Goal: Task Accomplishment & Management: Use online tool/utility

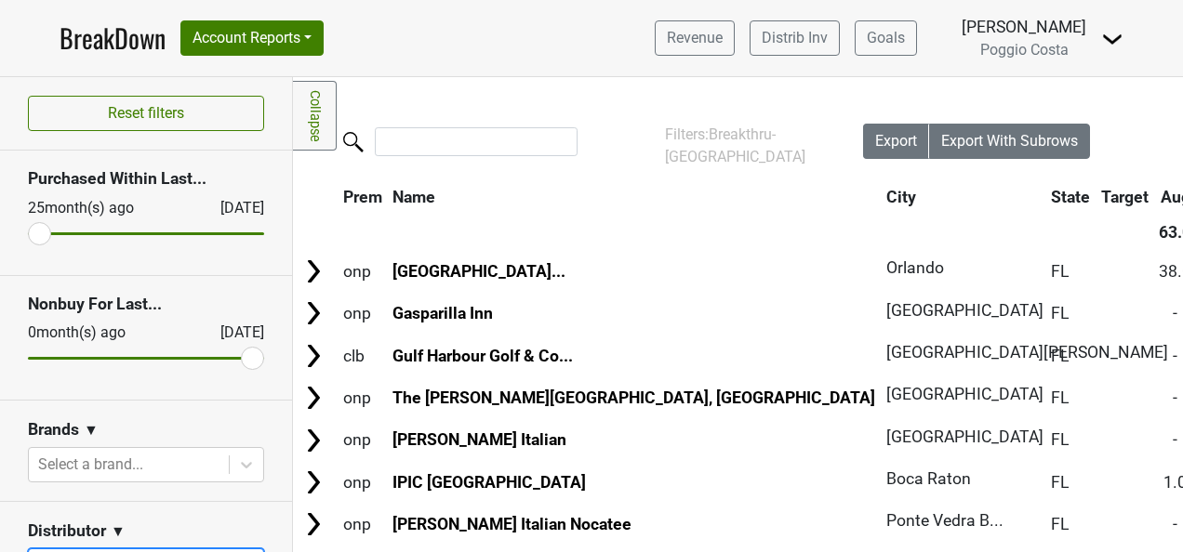
scroll to position [372, 0]
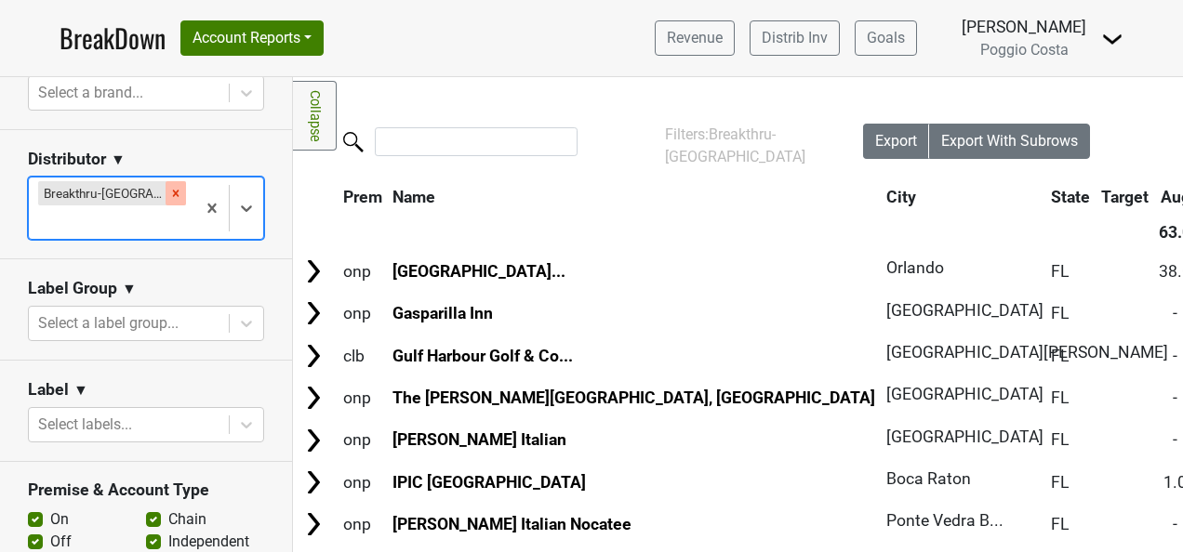
click at [166, 200] on div "Remove Breakthru-FL" at bounding box center [176, 193] width 20 height 24
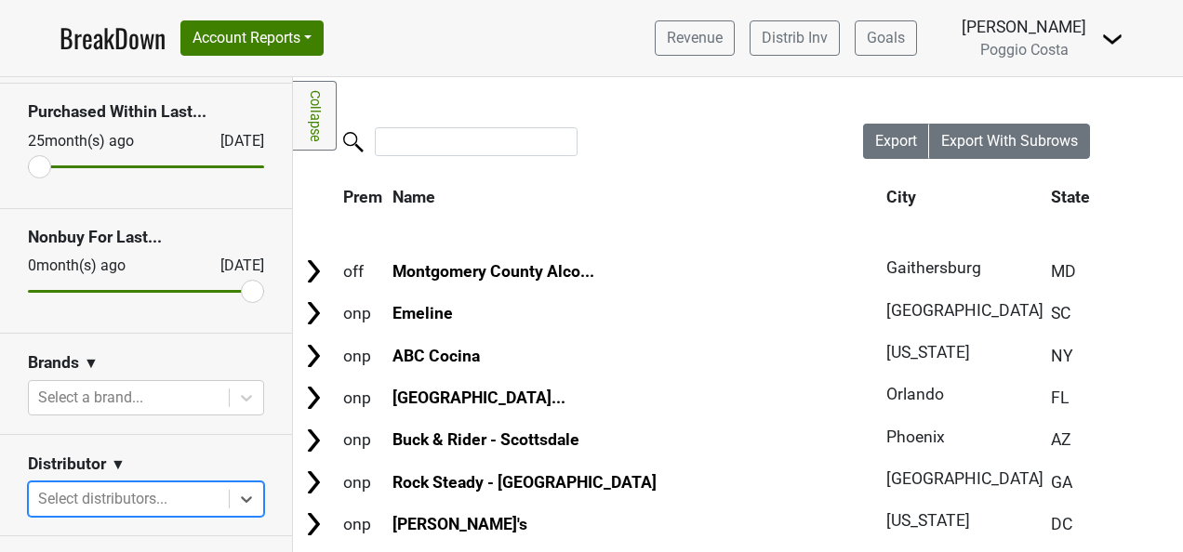
scroll to position [0, 0]
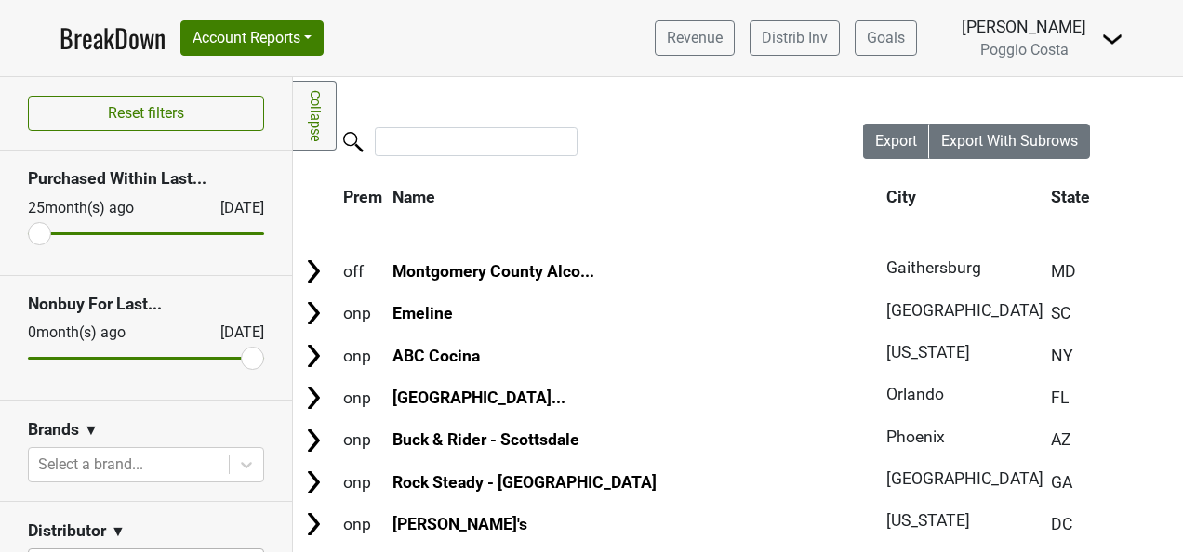
click at [113, 48] on link "BreakDown" at bounding box center [113, 38] width 106 height 39
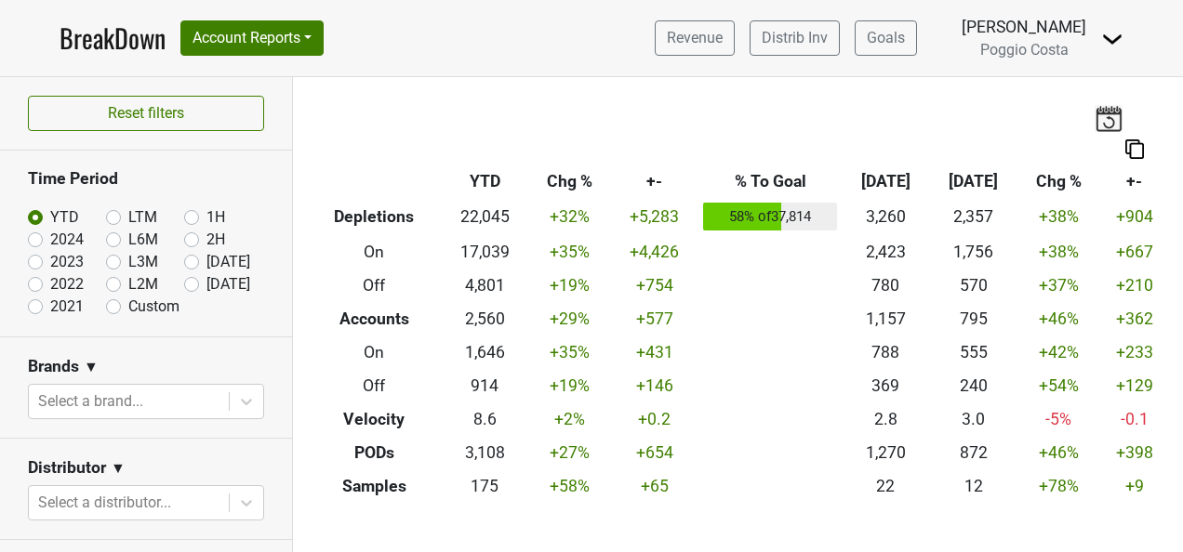
click at [206, 285] on label "[DATE]" at bounding box center [228, 284] width 44 height 22
click at [184, 285] on input "[DATE]" at bounding box center [221, 282] width 74 height 19
radio input "true"
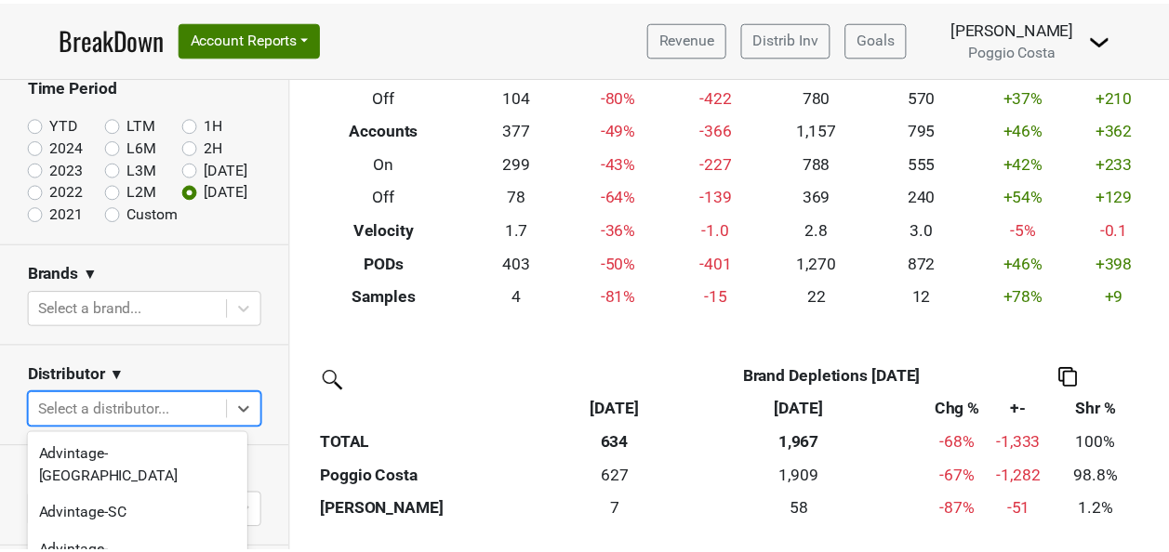
scroll to position [160, 0]
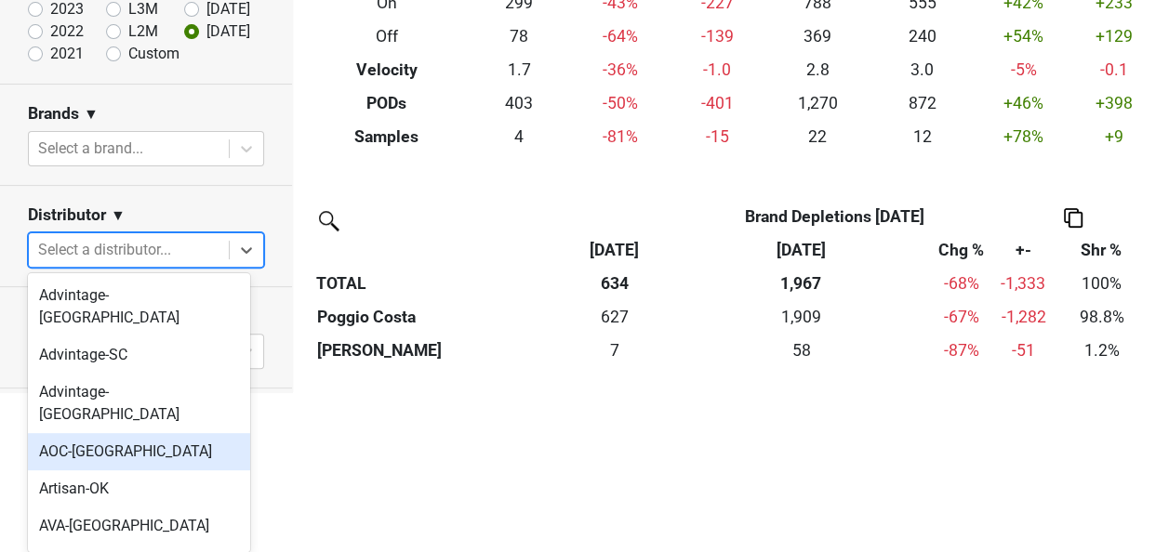
click at [199, 392] on body "BreakDown Account Reports SuperRanker Map Award Progress Chain Compliance CRM N…" at bounding box center [584, 116] width 1169 height 552
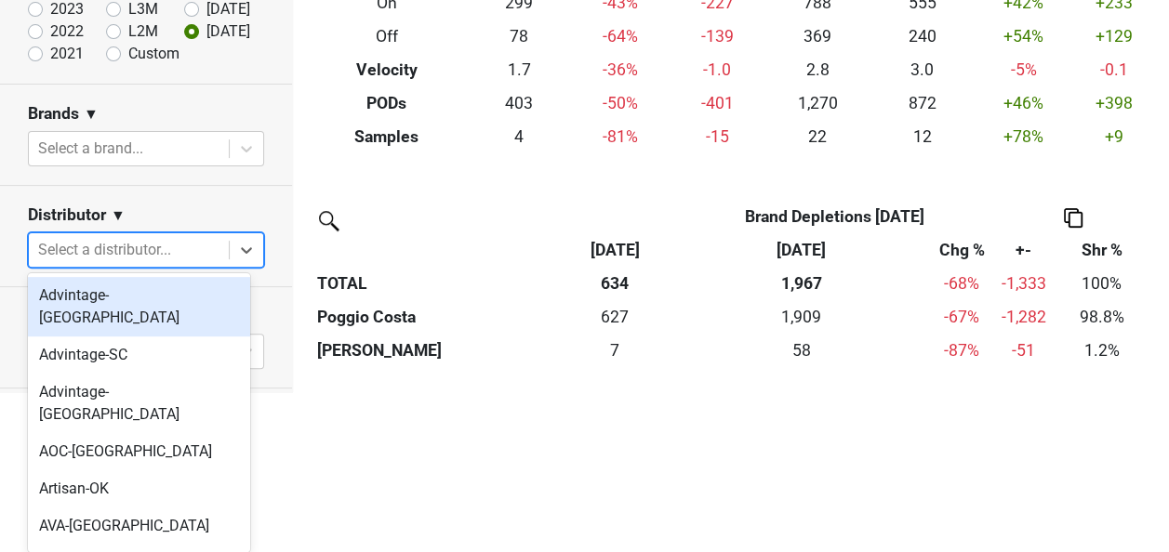
click at [154, 307] on div "Advintage-[GEOGRAPHIC_DATA]" at bounding box center [139, 307] width 222 height 60
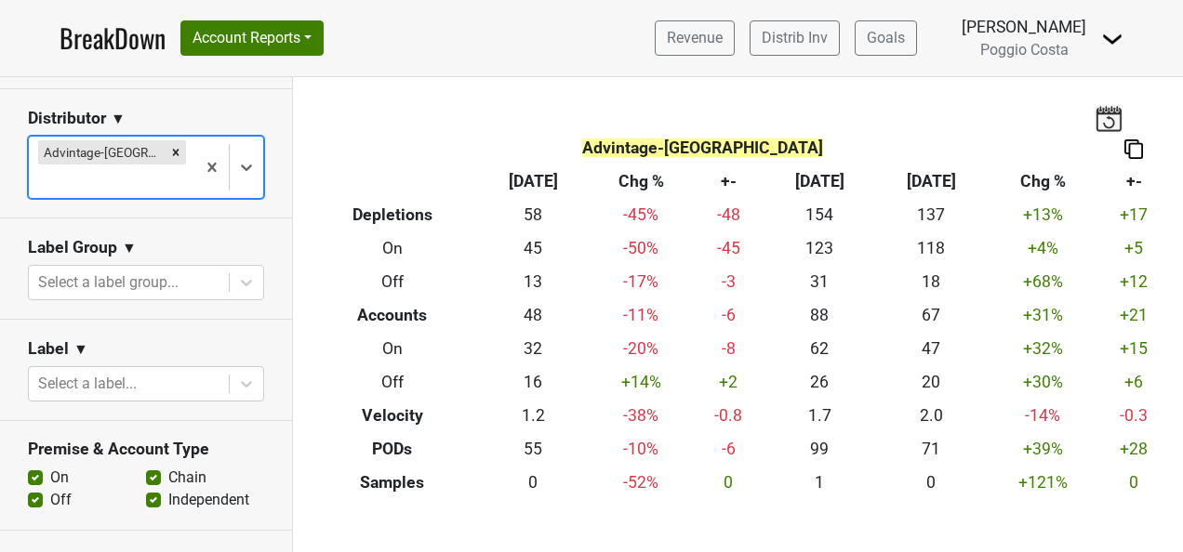
scroll to position [683, 0]
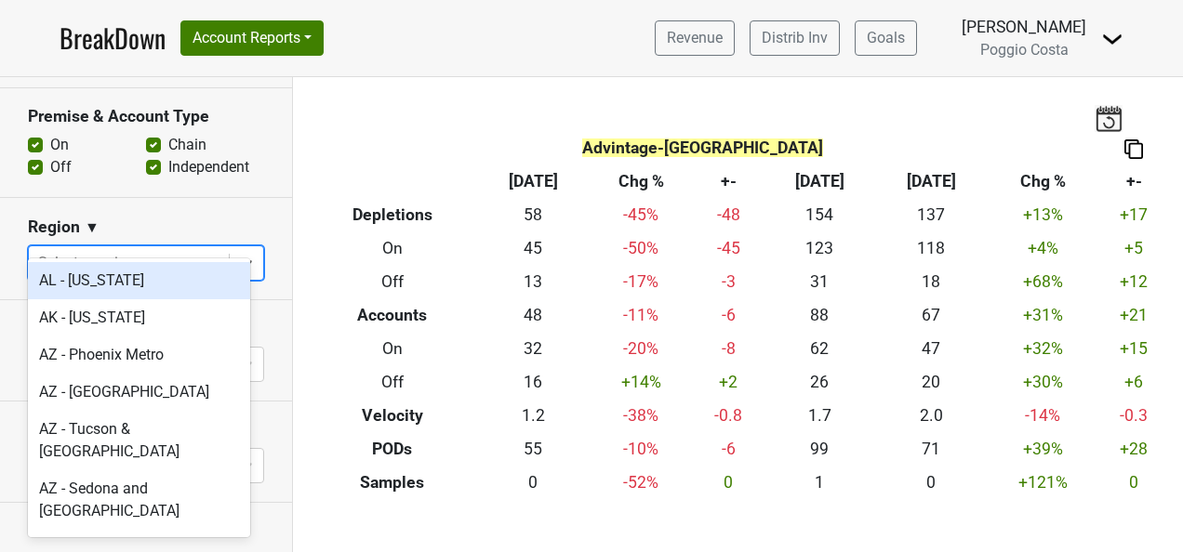
click at [155, 250] on div at bounding box center [128, 263] width 181 height 26
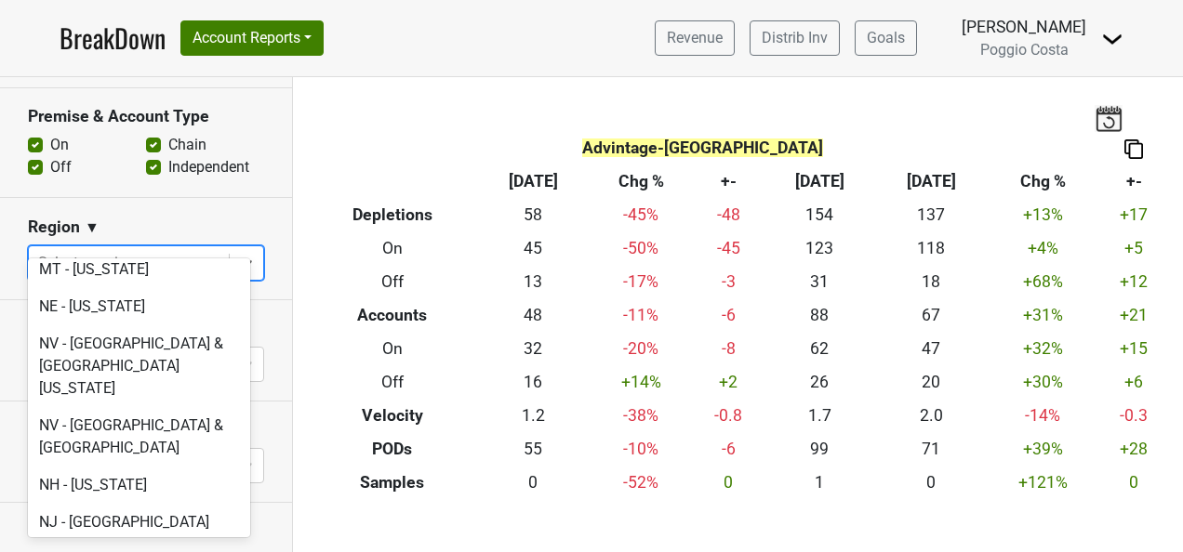
scroll to position [3905, 0]
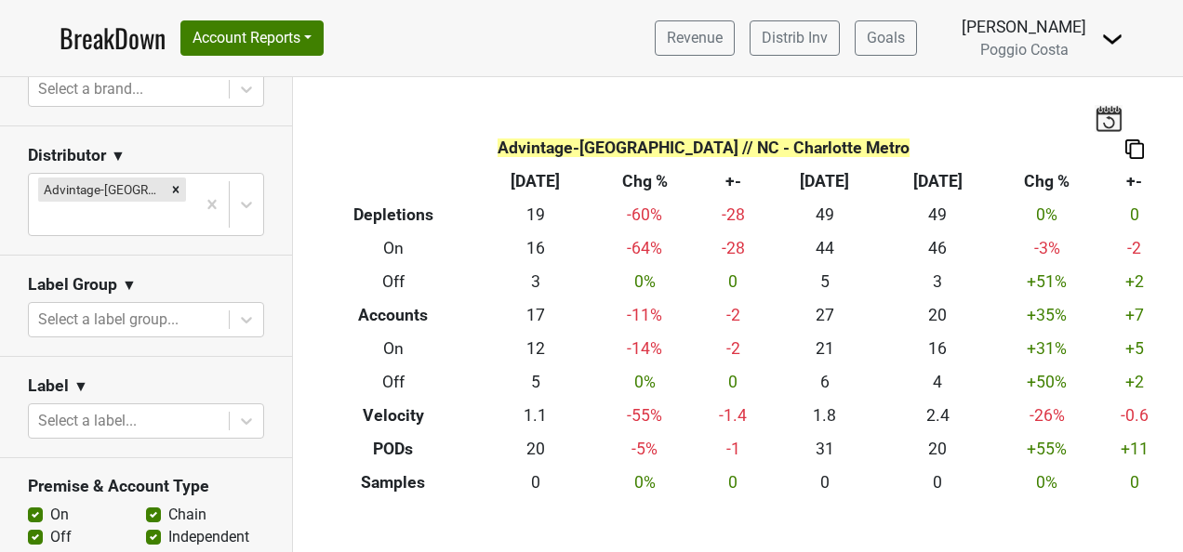
scroll to position [311, 0]
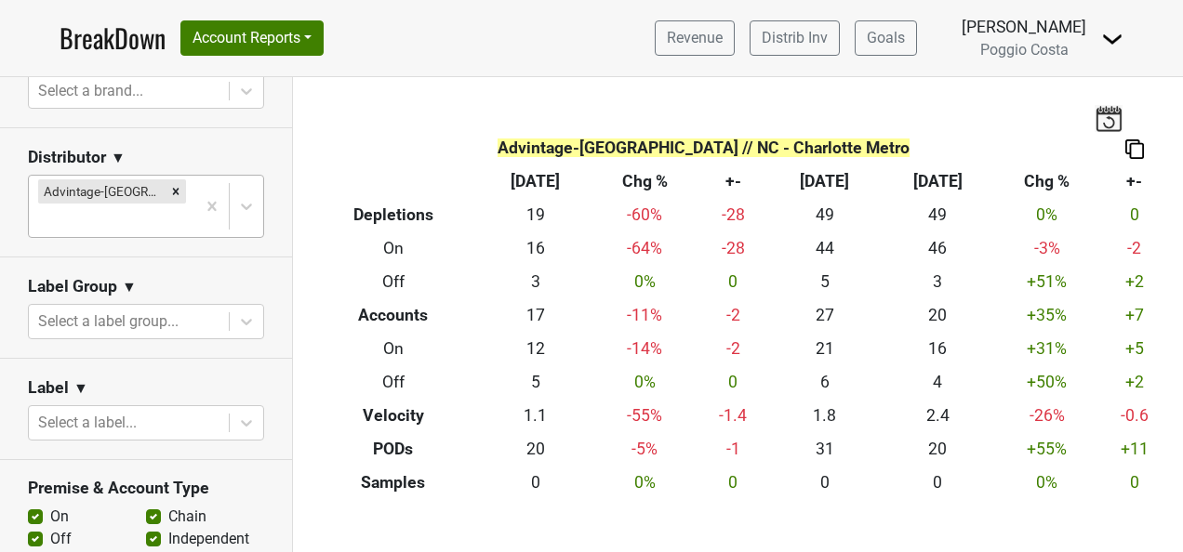
click at [169, 207] on div at bounding box center [112, 220] width 148 height 26
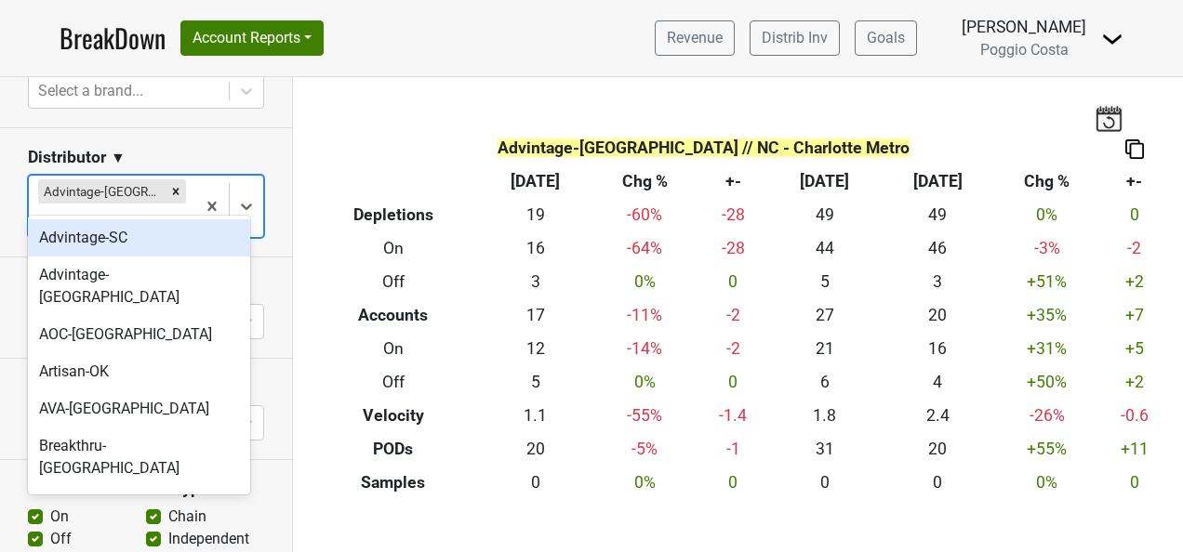
click at [151, 239] on div "Advintage-SC" at bounding box center [139, 237] width 222 height 37
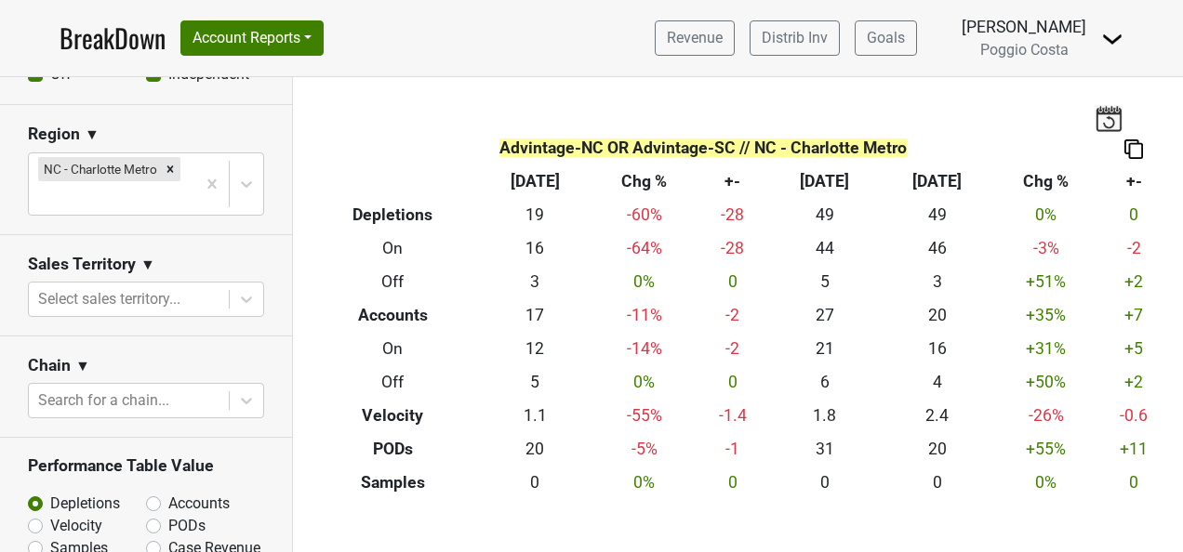
scroll to position [683, 0]
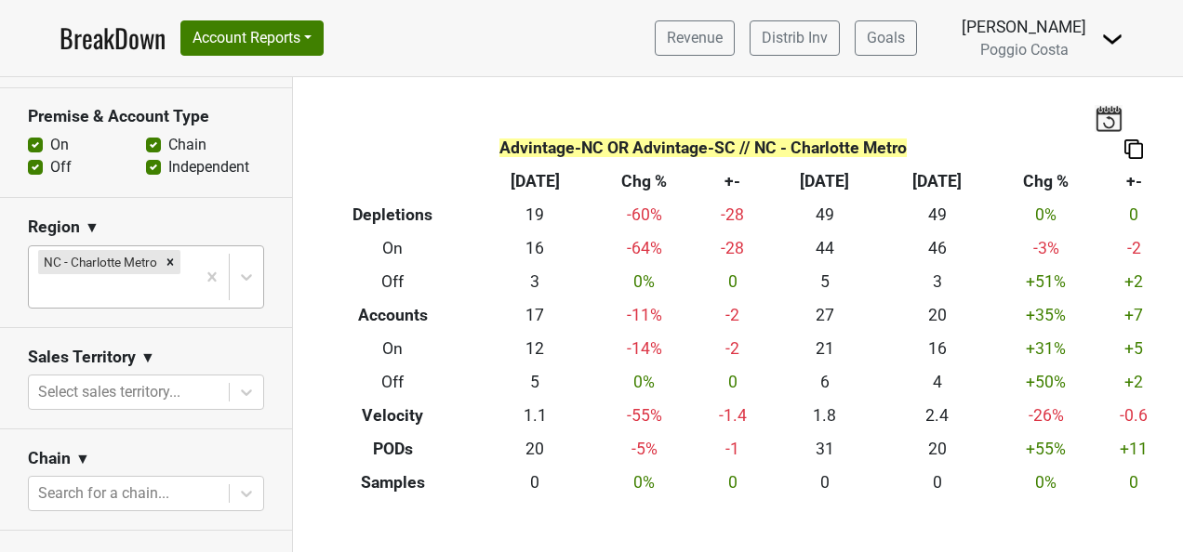
click at [151, 288] on div at bounding box center [112, 291] width 148 height 26
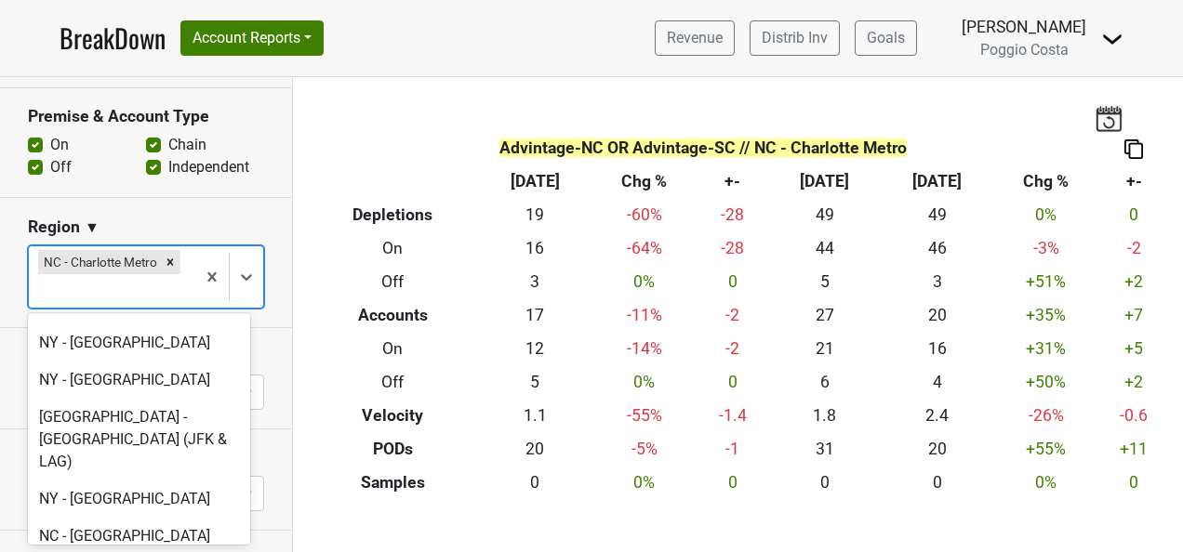
scroll to position [4463, 0]
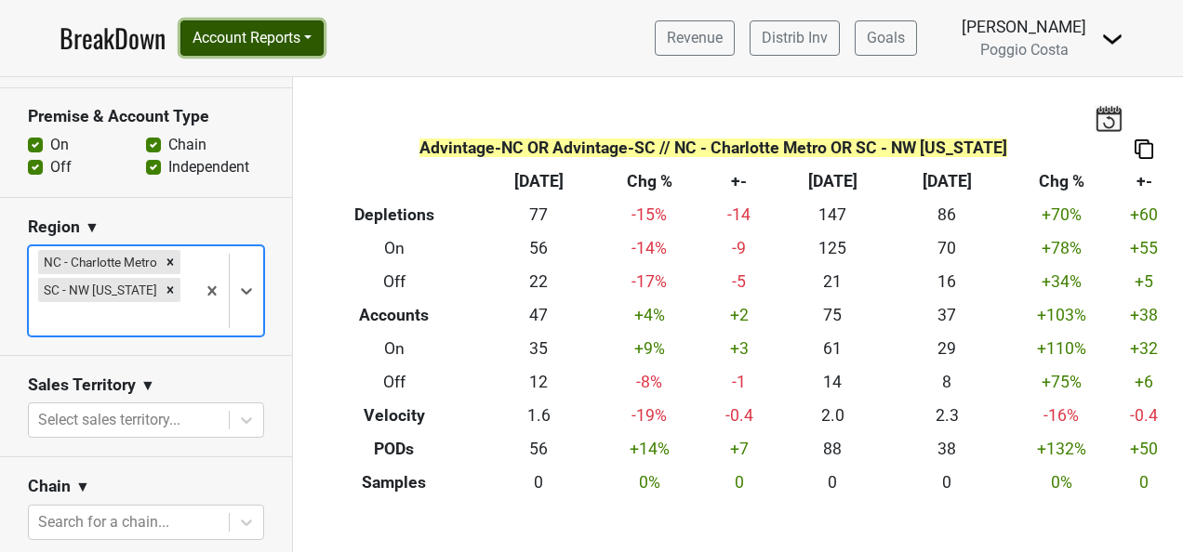
click at [272, 35] on button "Account Reports" at bounding box center [251, 37] width 143 height 35
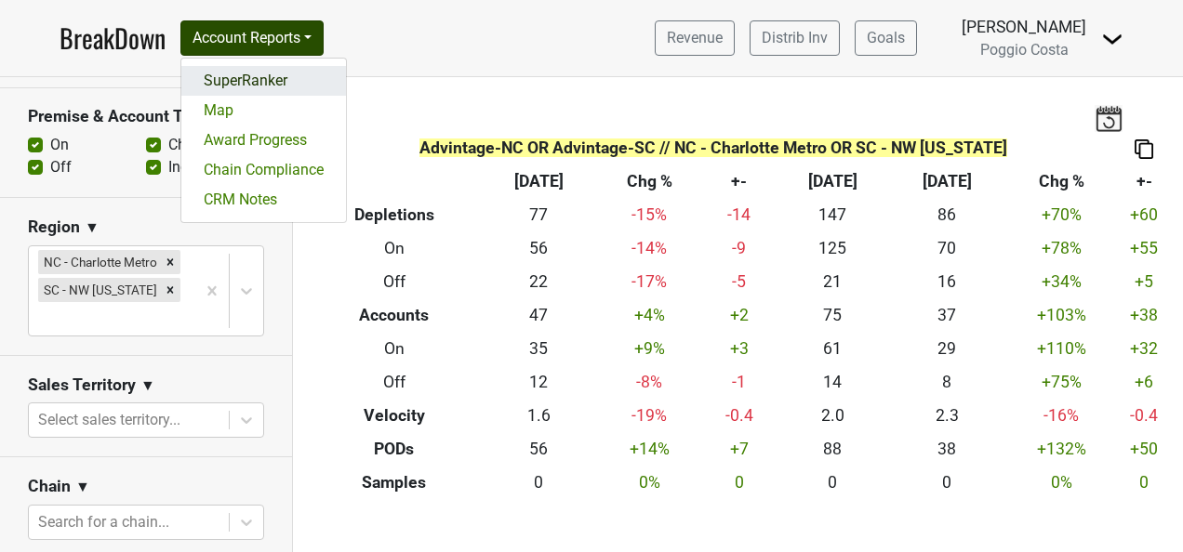
click at [270, 74] on link "SuperRanker" at bounding box center [263, 81] width 165 height 30
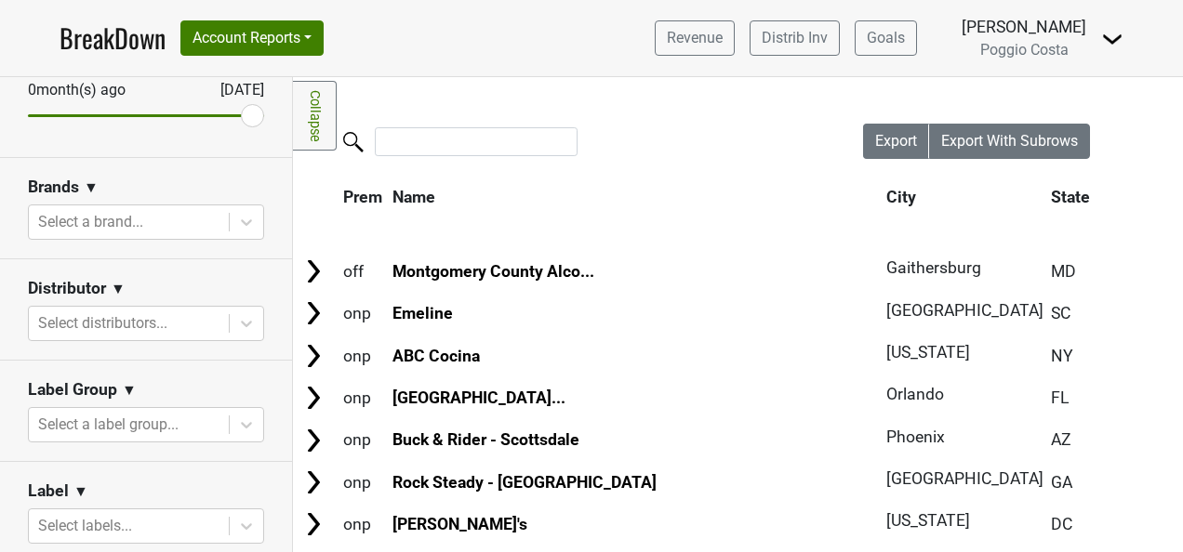
scroll to position [279, 0]
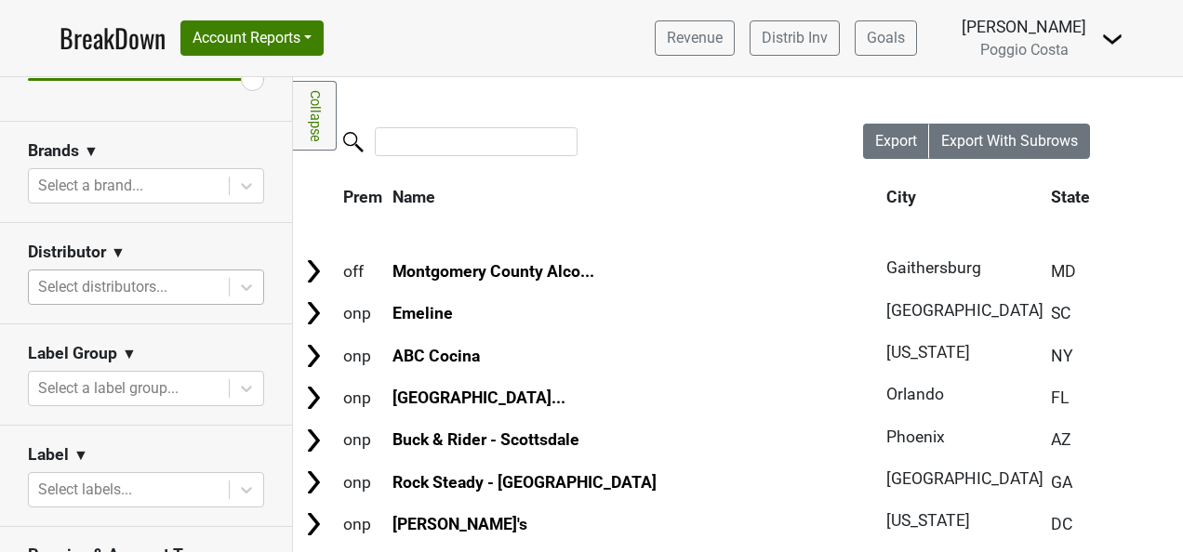
click at [166, 295] on div at bounding box center [128, 287] width 181 height 26
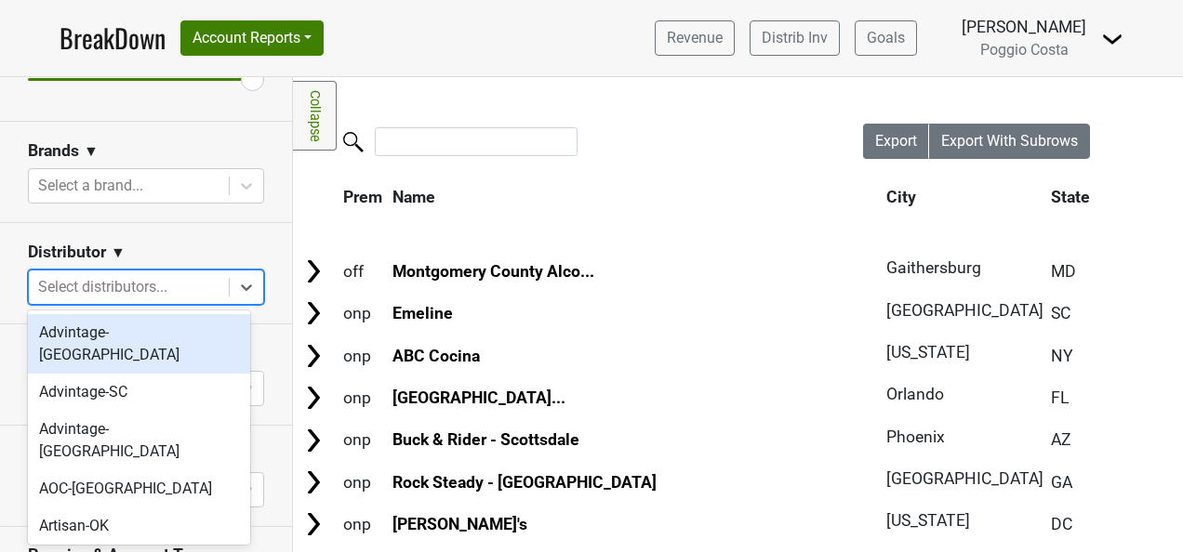
click at [166, 348] on div "Advintage-[GEOGRAPHIC_DATA]" at bounding box center [139, 344] width 222 height 60
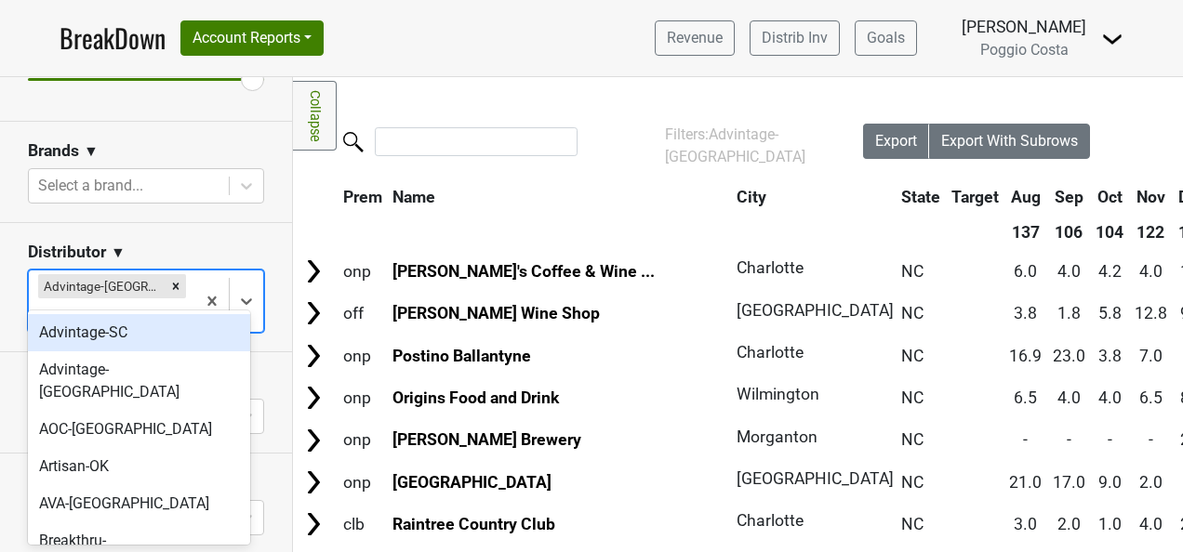
click at [170, 302] on div at bounding box center [112, 315] width 148 height 26
click at [159, 348] on div "Advintage-SC" at bounding box center [139, 332] width 222 height 37
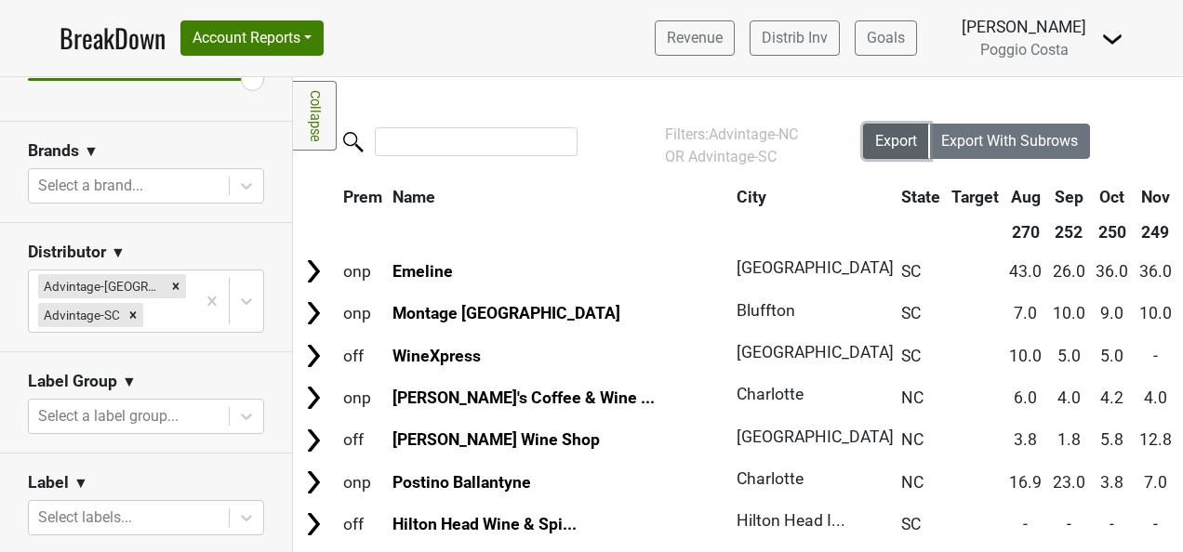
click at [888, 136] on span "Export" at bounding box center [896, 141] width 42 height 18
